Goal: Task Accomplishment & Management: Complete application form

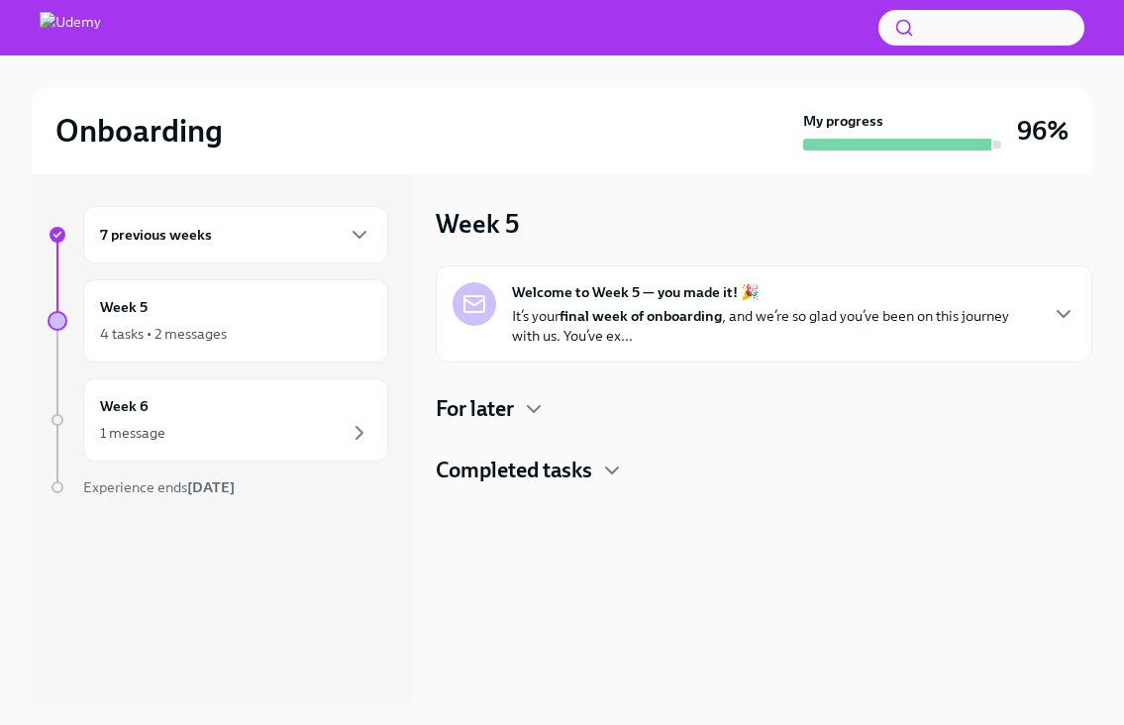
click at [558, 314] on p "It’s your final week of onboarding , and we’re so glad you’ve been on this jour…" at bounding box center [774, 326] width 524 height 40
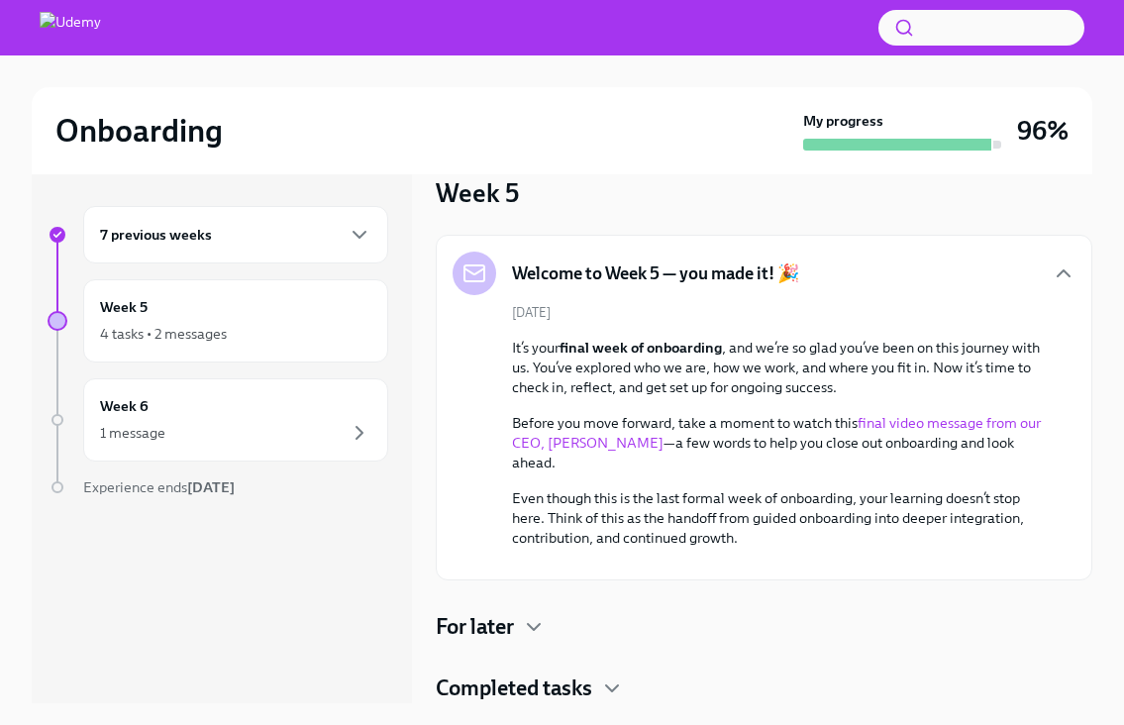
scroll to position [201, 0]
click at [538, 633] on icon "button" at bounding box center [534, 627] width 24 height 24
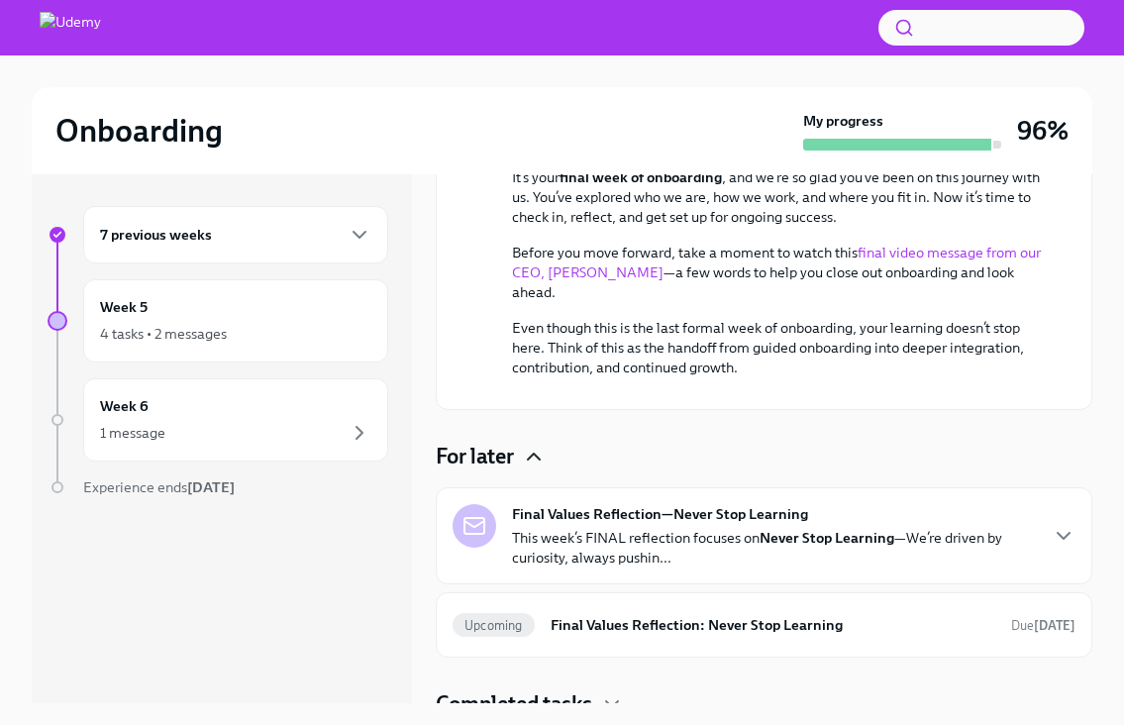
scroll to position [387, 0]
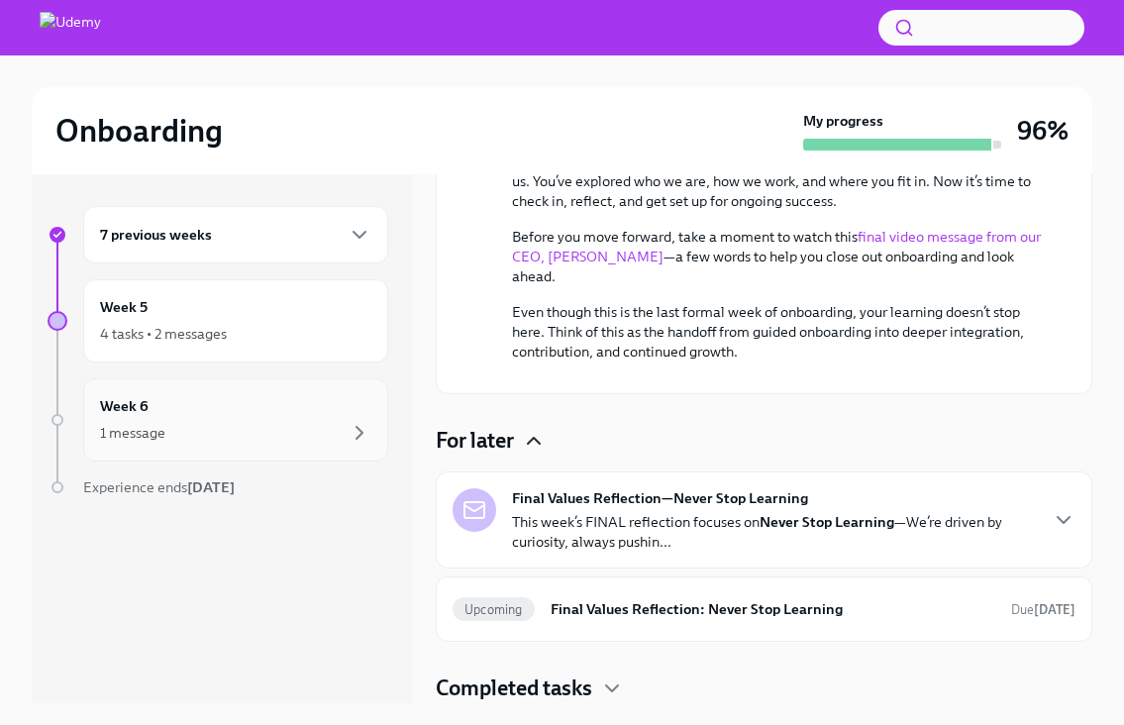
click at [234, 428] on div "1 message" at bounding box center [235, 433] width 271 height 24
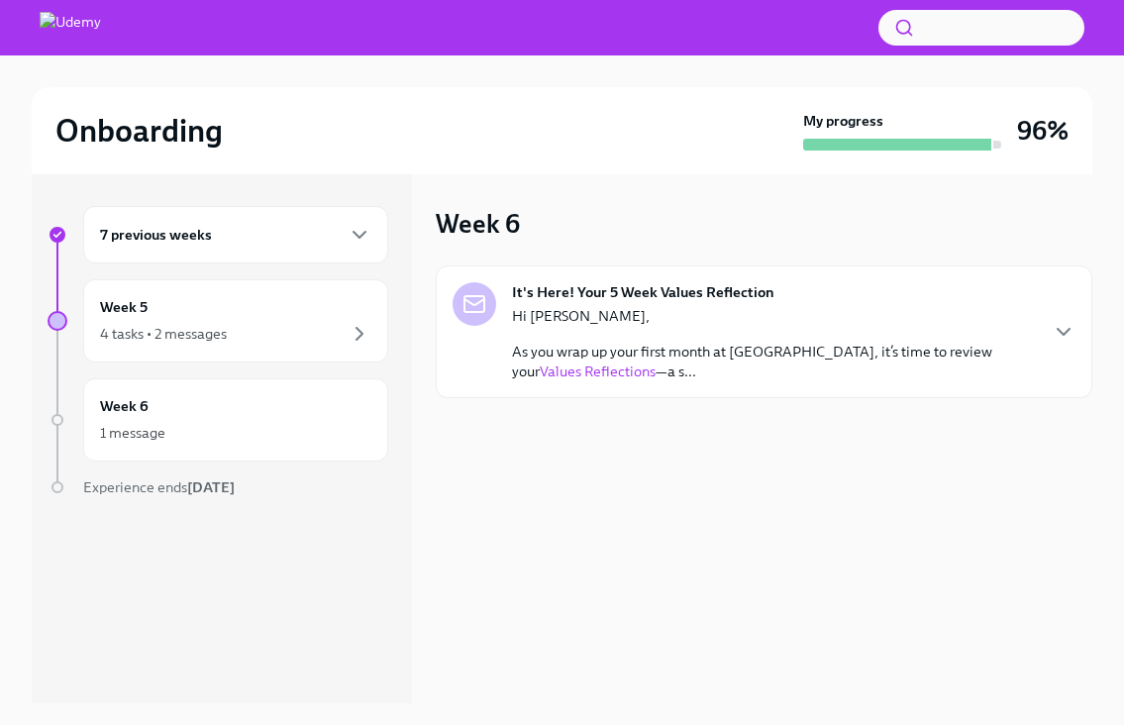
click at [646, 362] on p "As you wrap up your first month at [GEOGRAPHIC_DATA], it’s time to review your …" at bounding box center [774, 362] width 524 height 40
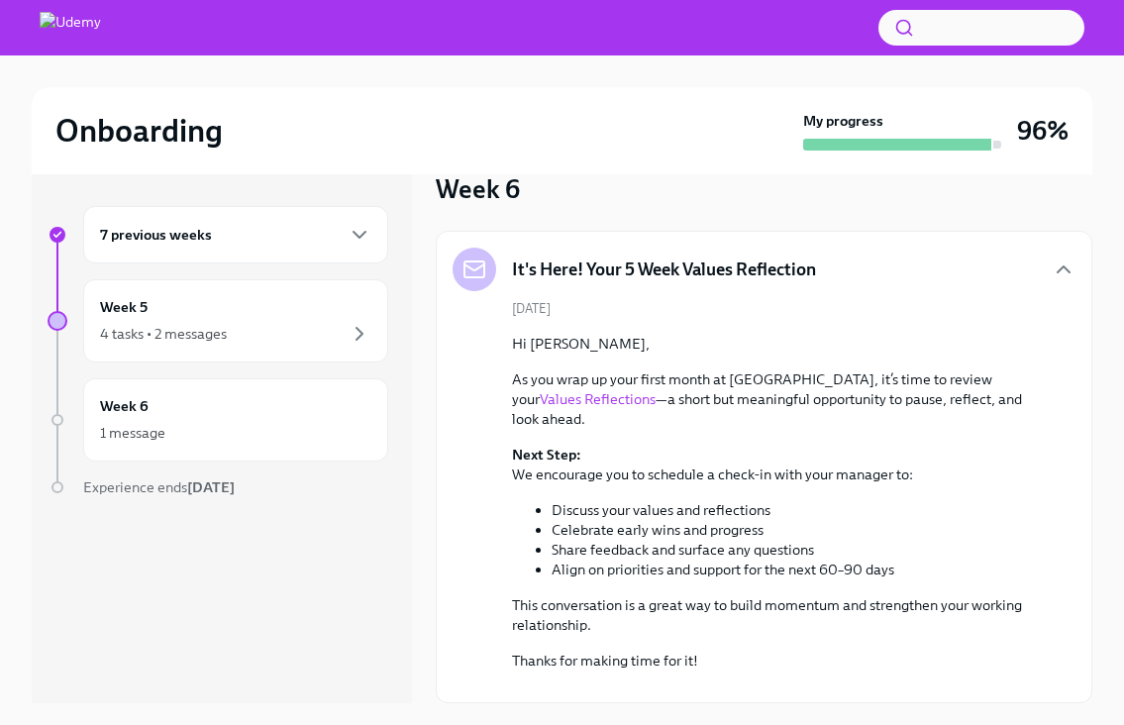
scroll to position [140, 0]
click at [656, 390] on link "Values Reflections" at bounding box center [598, 399] width 116 height 18
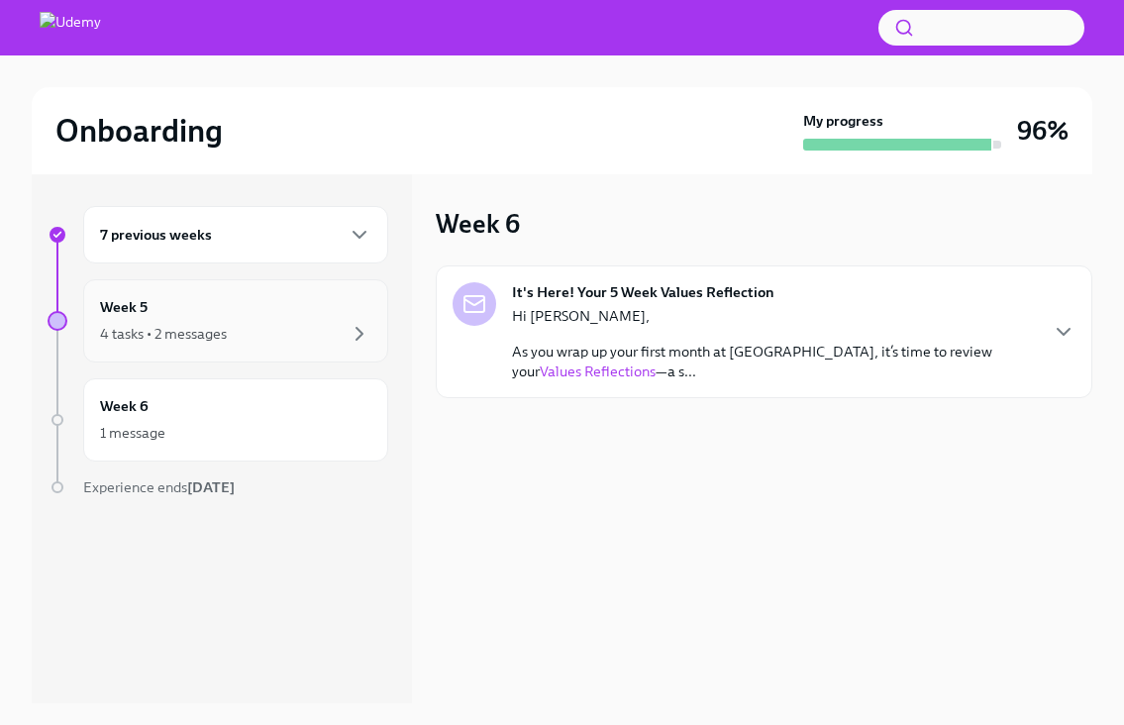
click at [237, 343] on div "4 tasks • 2 messages" at bounding box center [235, 334] width 271 height 24
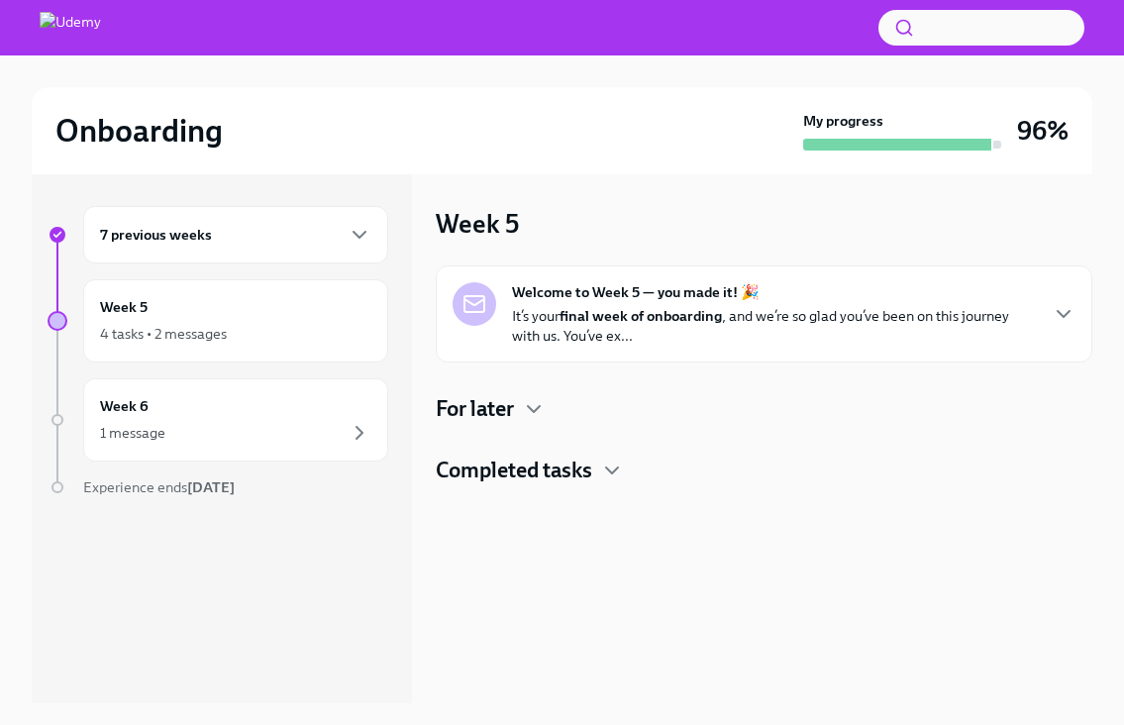
click at [539, 306] on p "It’s your final week of onboarding , and we’re so glad you’ve been on this jour…" at bounding box center [774, 326] width 524 height 40
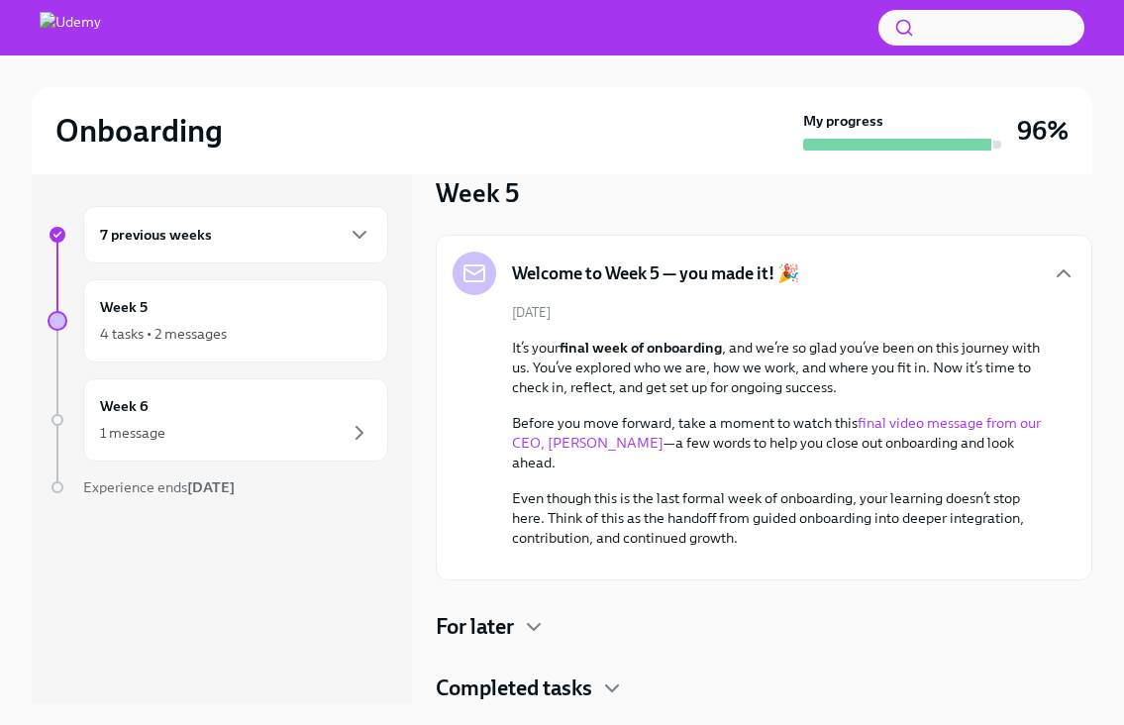
scroll to position [201, 0]
click at [521, 627] on div "For later" at bounding box center [764, 627] width 657 height 30
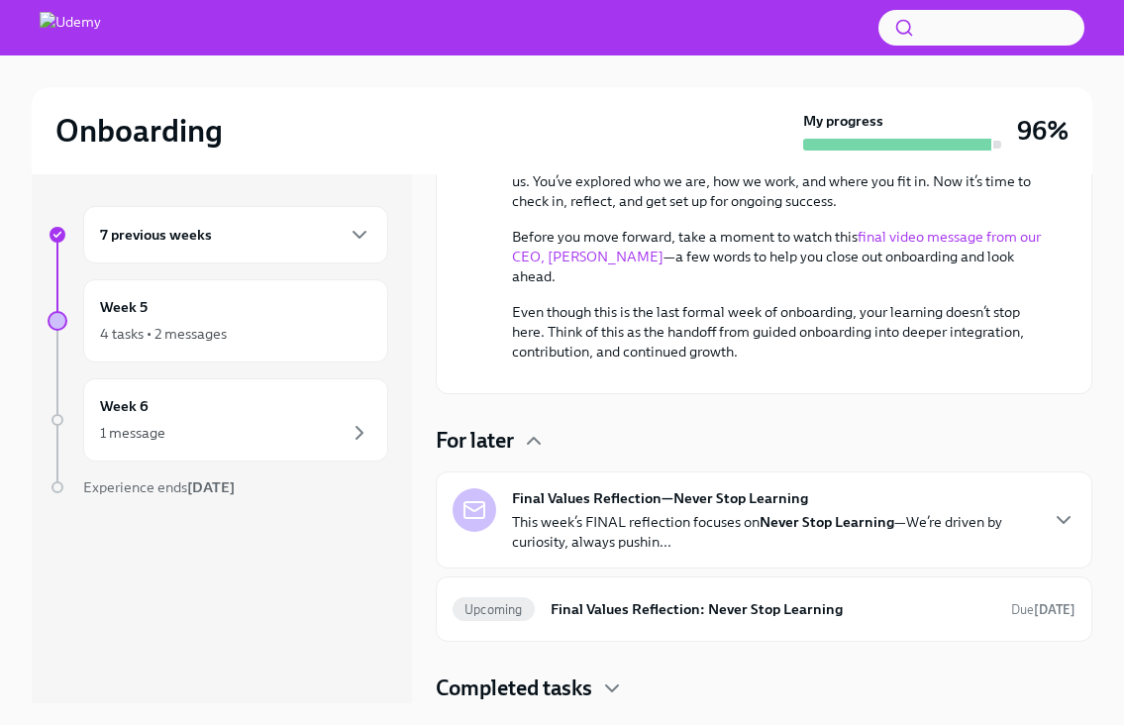
scroll to position [387, 0]
click at [729, 615] on h6 "Final Values Reflection: Never Stop Learning" at bounding box center [773, 609] width 445 height 22
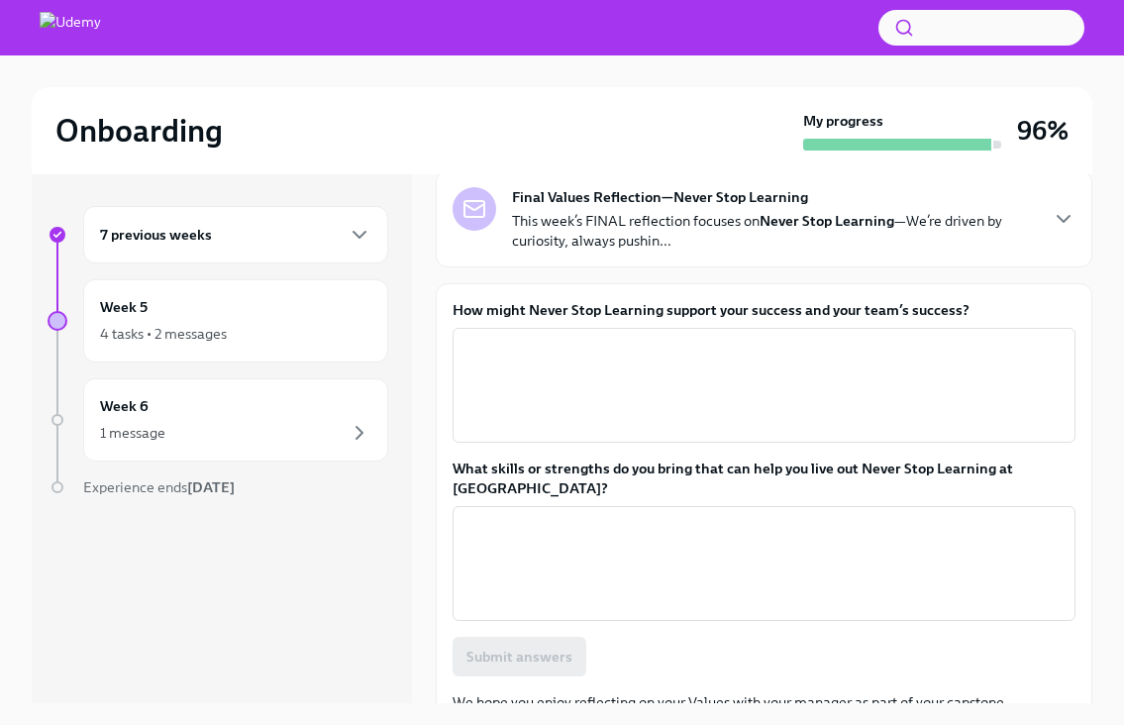
scroll to position [147, 0]
